Goal: Information Seeking & Learning: Learn about a topic

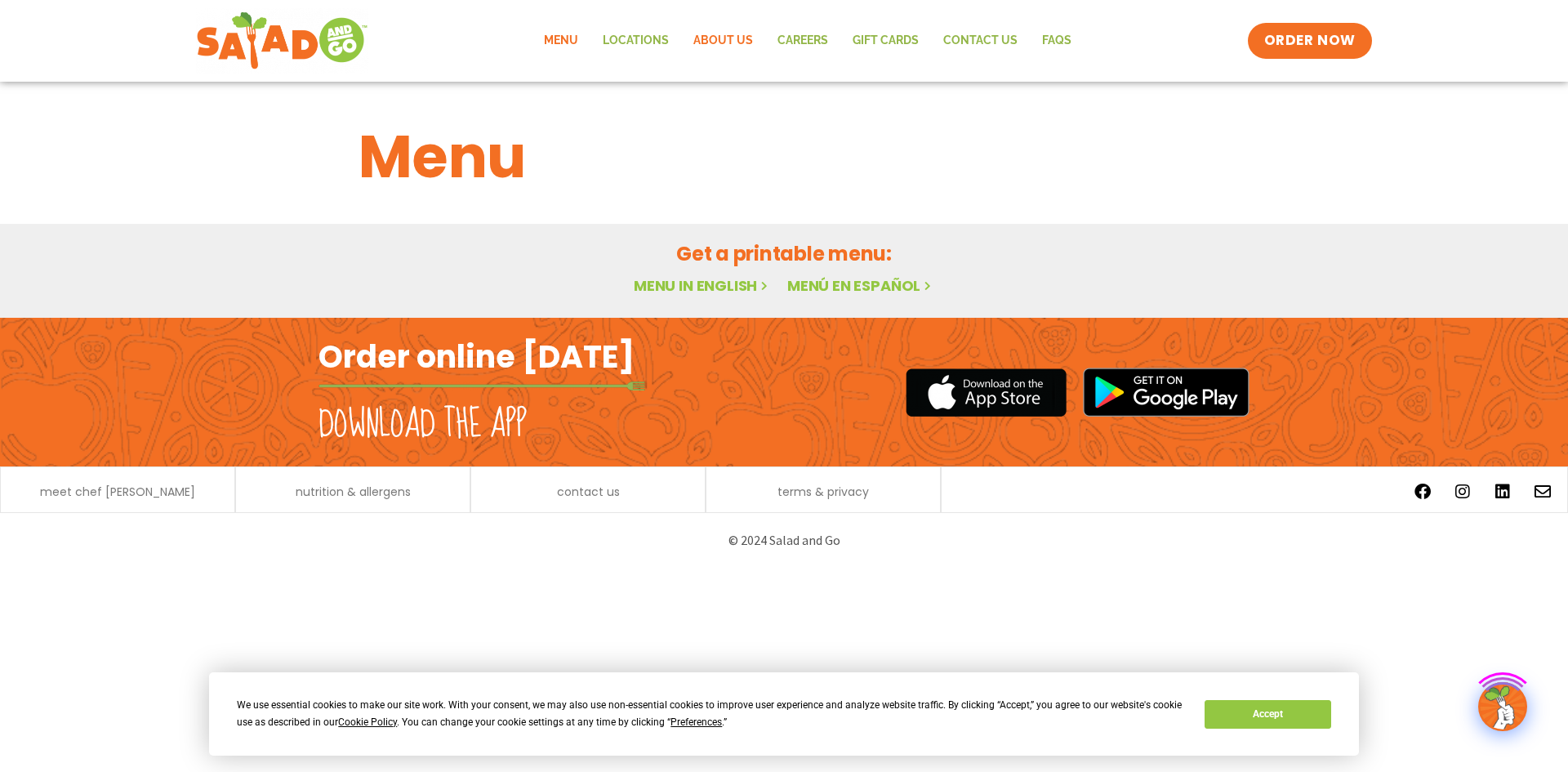
click at [694, 41] on link "About Us" at bounding box center [723, 41] width 84 height 38
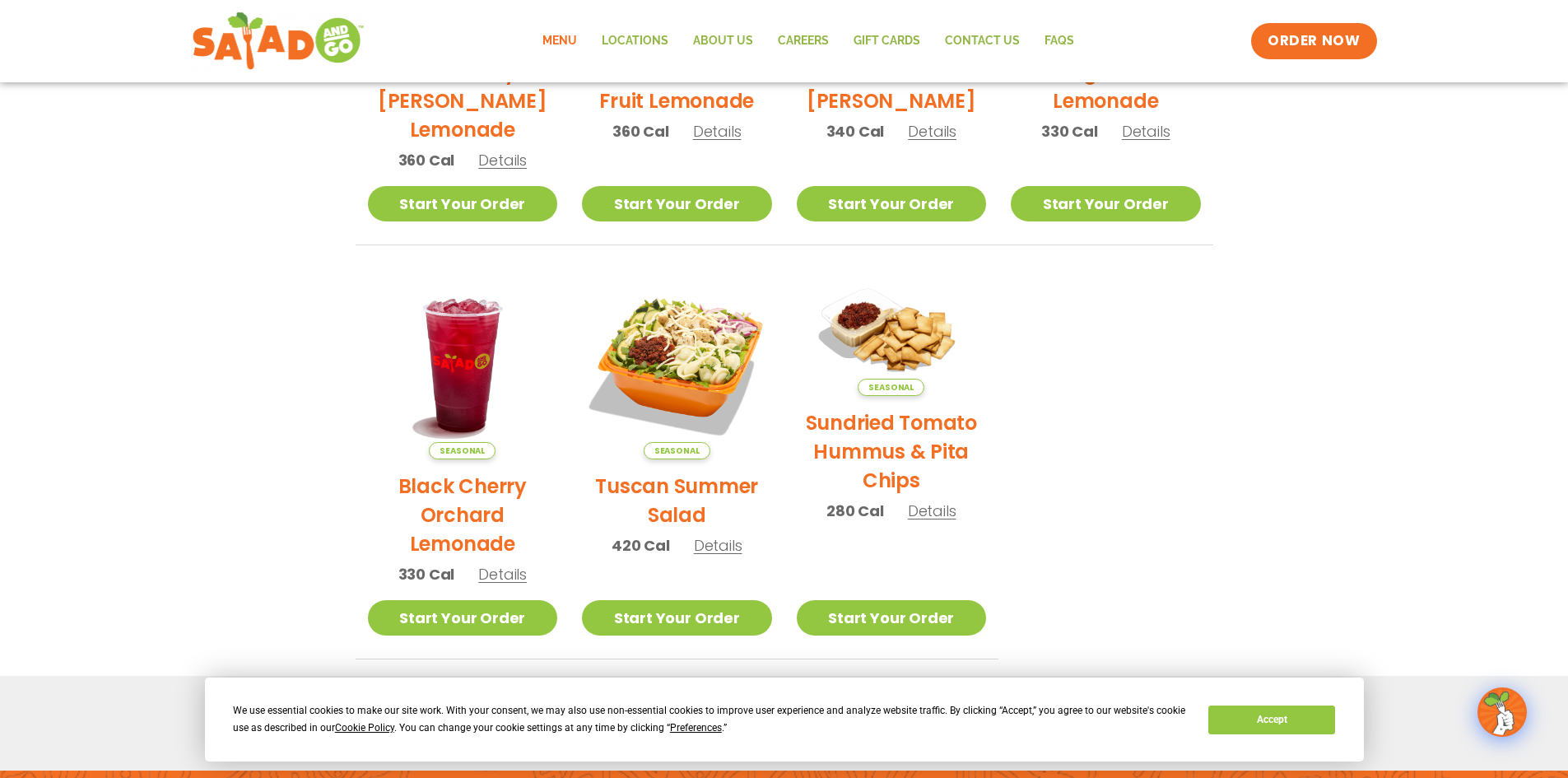
scroll to position [608, 0]
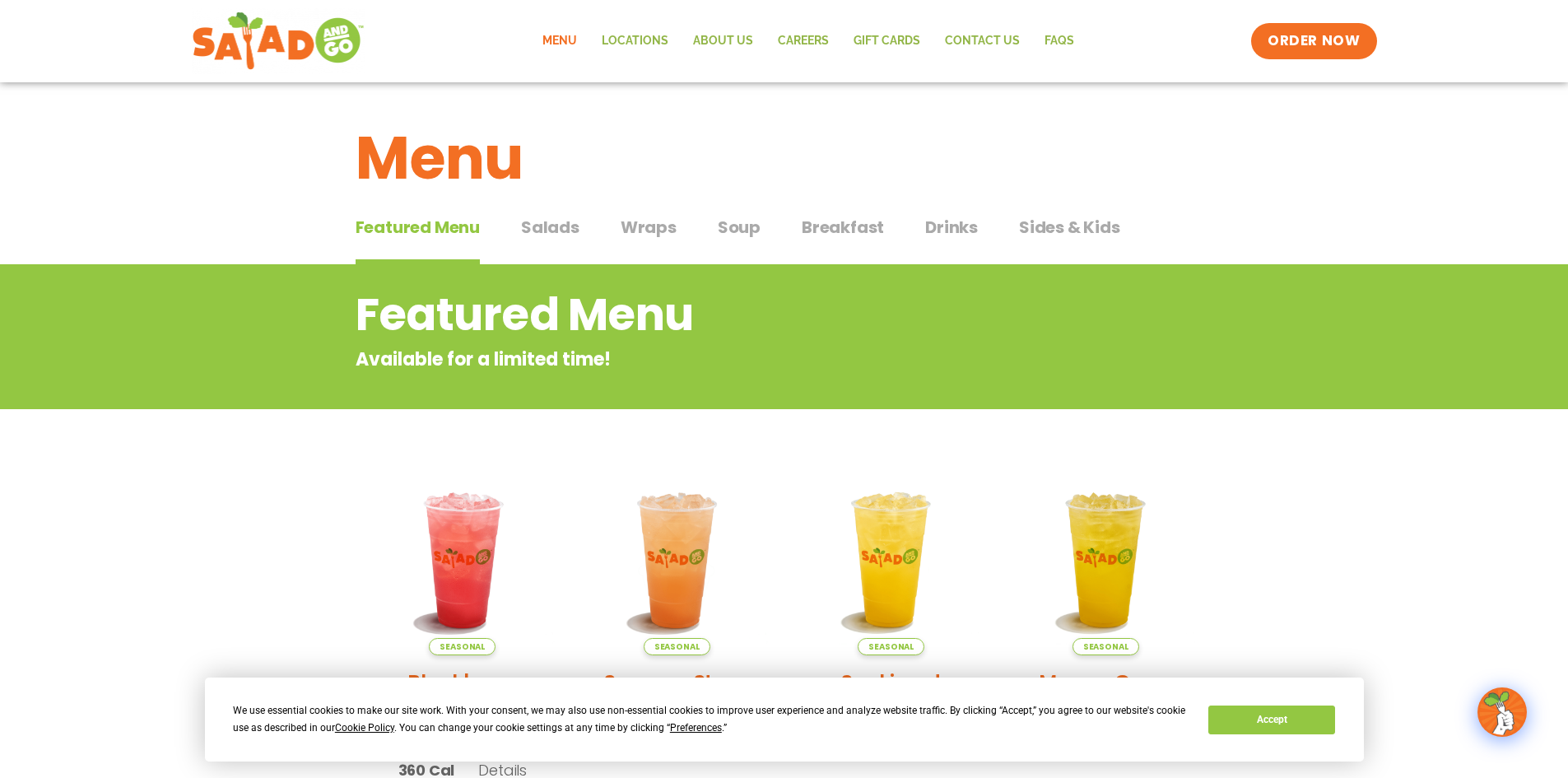
click at [567, 223] on span "Salads" at bounding box center [550, 228] width 59 height 25
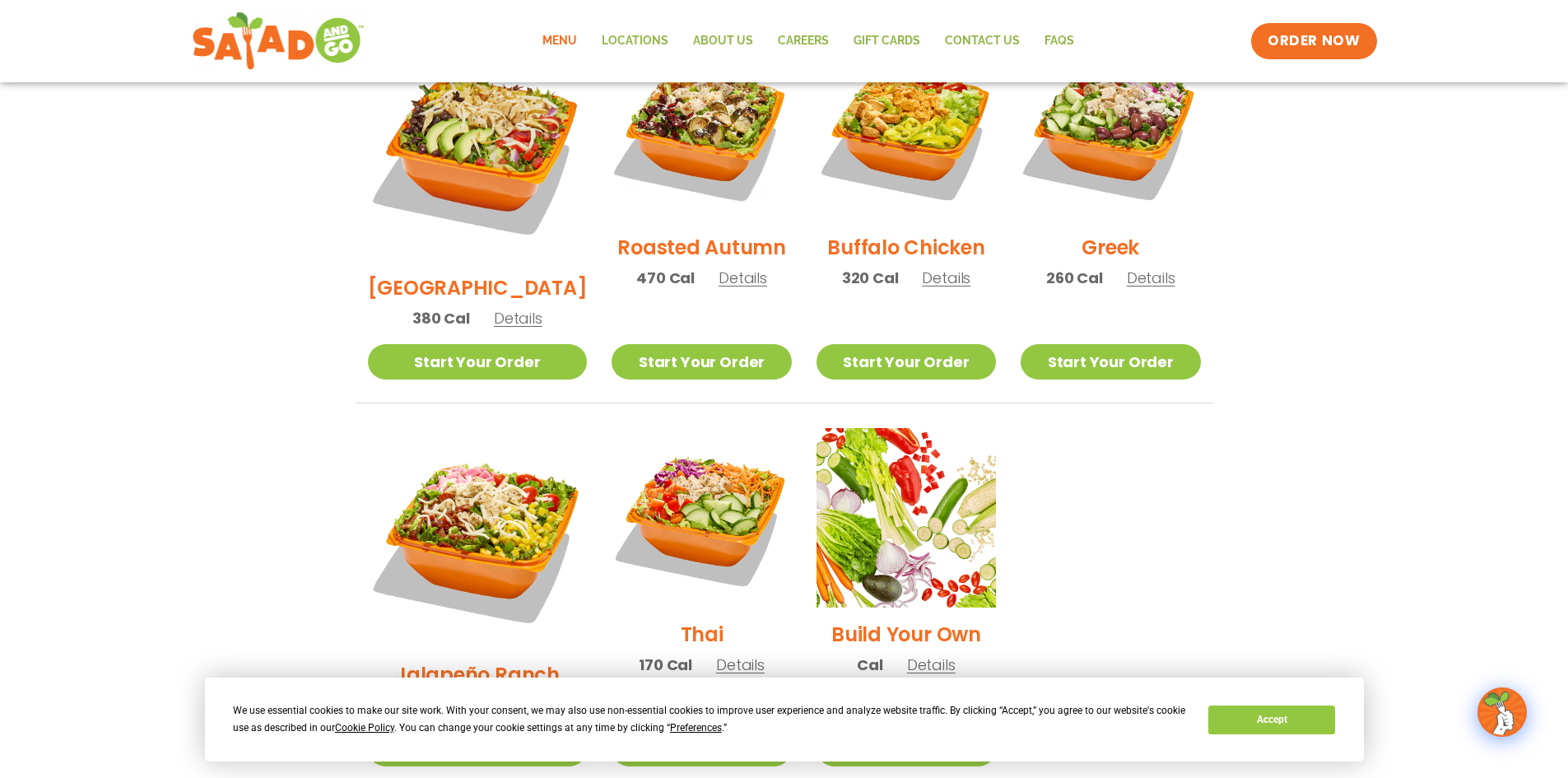
scroll to position [988, 0]
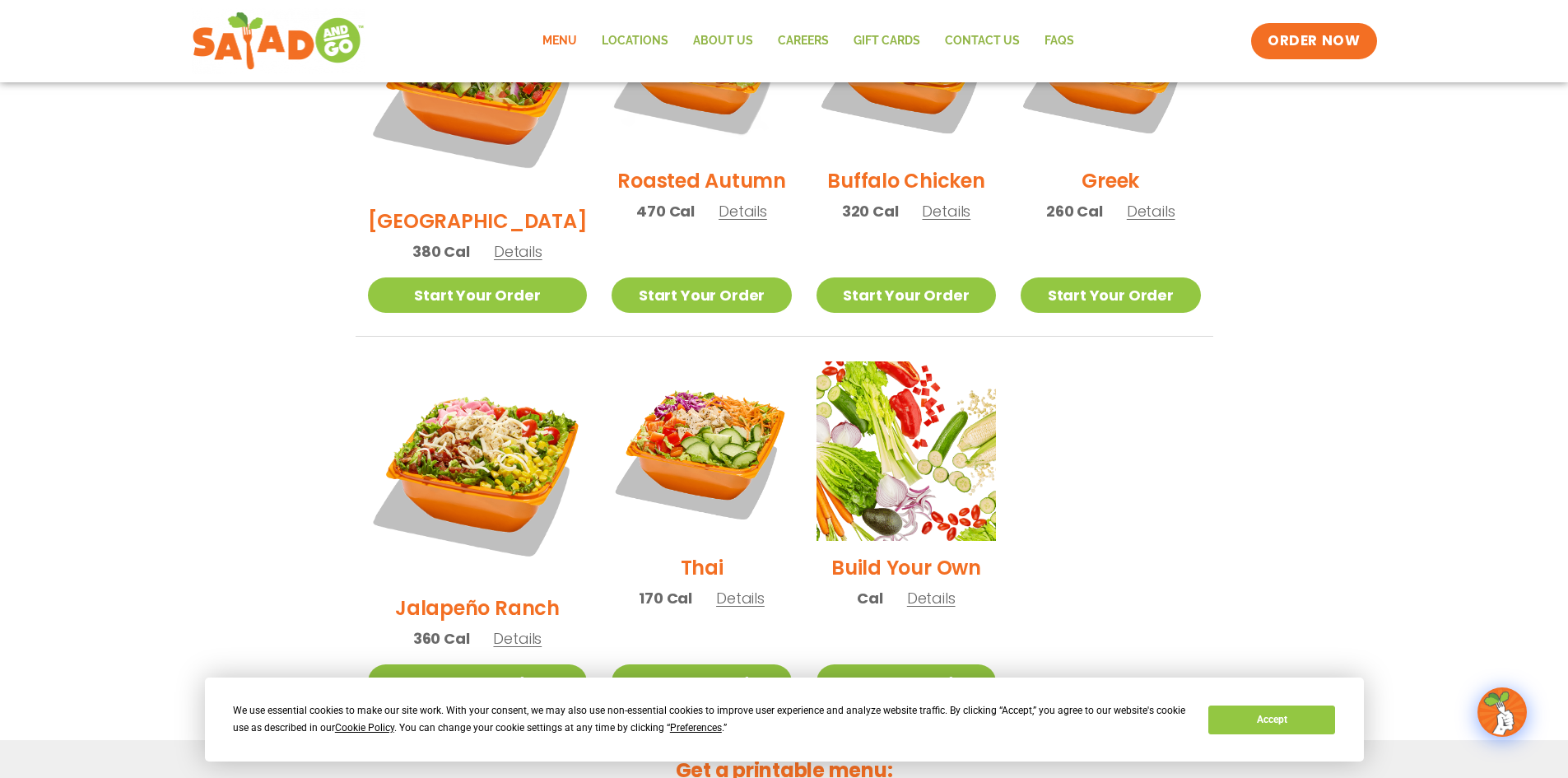
click at [1388, 448] on section "Salads Our house-made dressings make our huge portions even more delicious. Goo…" at bounding box center [784, 0] width 1568 height 1448
click at [1320, 346] on section "Salads Our house-made dressings make our huge portions even more delicious. Goo…" at bounding box center [784, 0] width 1568 height 1448
click at [1249, 441] on section "Salads Our house-made dressings make our huge portions even more delicious. Goo…" at bounding box center [784, 0] width 1568 height 1448
